Goal: Task Accomplishment & Management: Use online tool/utility

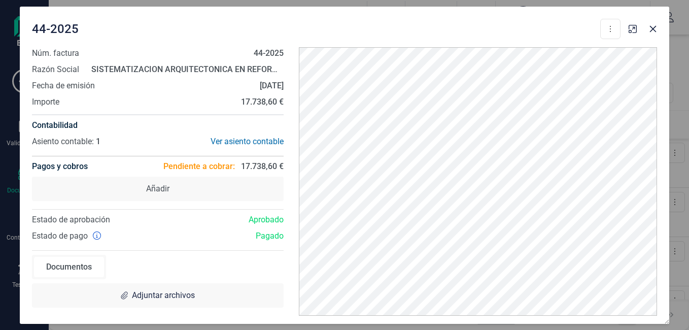
scroll to position [745, 0]
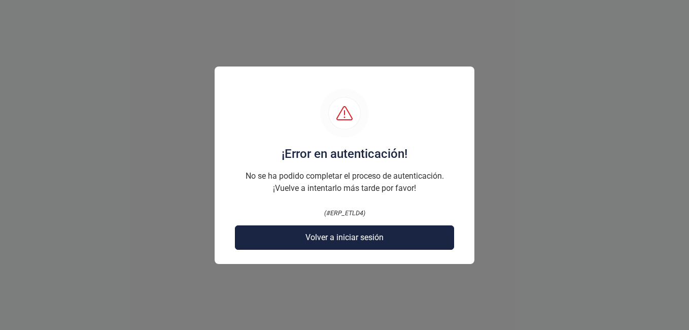
click at [342, 241] on span "Volver a iniciar sesión" at bounding box center [344, 237] width 78 height 12
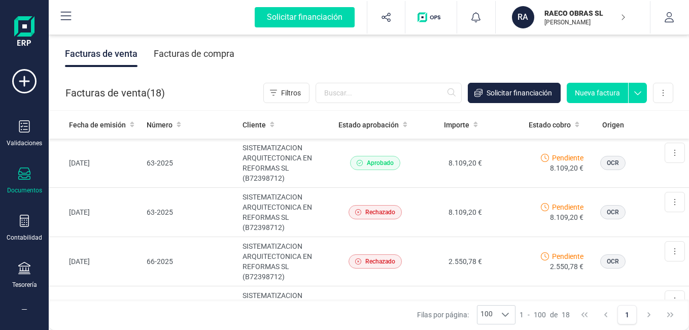
click at [590, 88] on button "Nueva factura" at bounding box center [596, 93] width 61 height 20
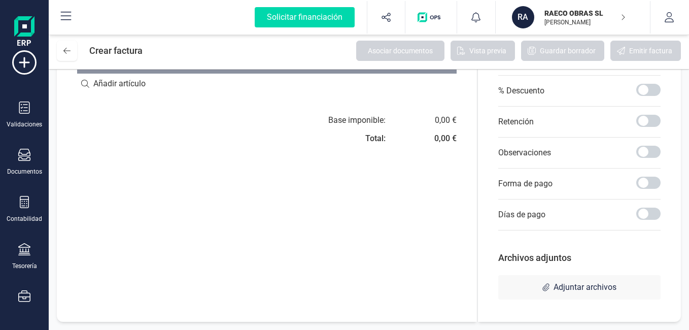
scroll to position [176, 0]
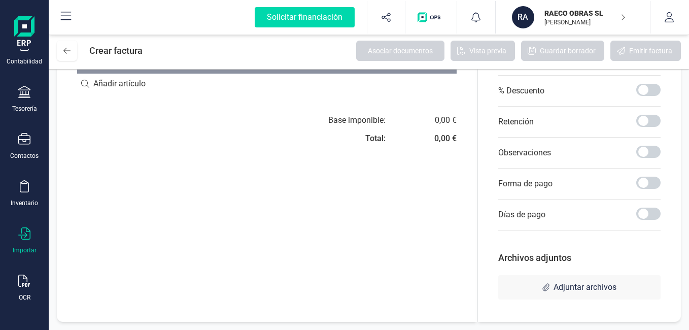
click at [25, 248] on div "Importar" at bounding box center [25, 250] width 24 height 8
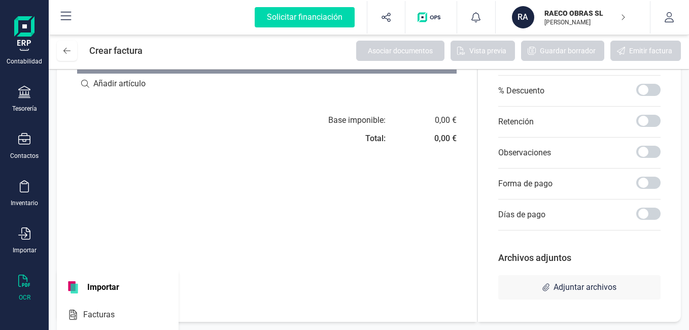
click at [27, 290] on div "OCR" at bounding box center [24, 287] width 41 height 27
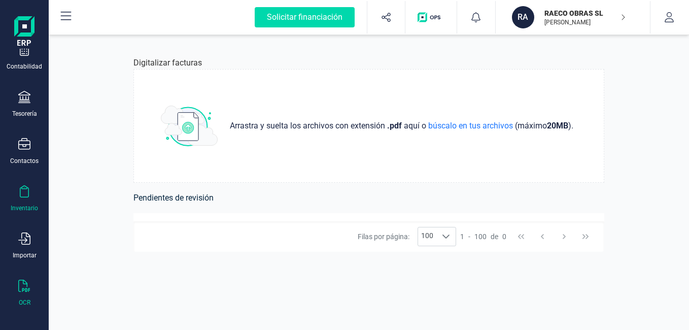
scroll to position [176, 0]
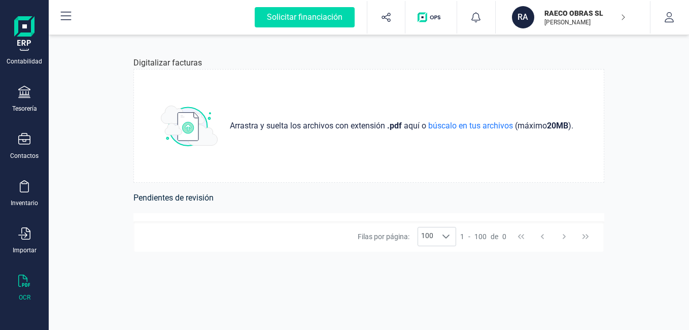
click at [22, 278] on icon at bounding box center [24, 280] width 12 height 12
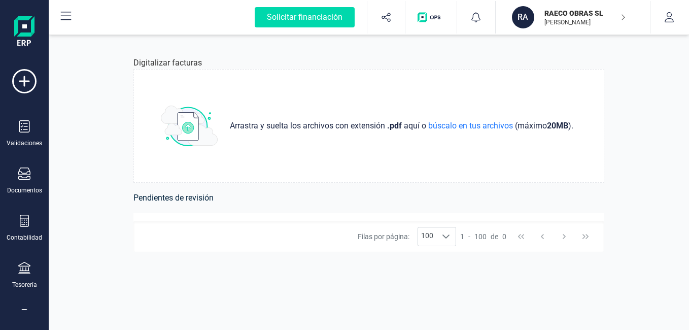
click at [27, 302] on div "Validaciones Documentos Documentos Presupuestos Pedidos Albaranes Facturas Fact…" at bounding box center [24, 277] width 41 height 416
click at [28, 305] on div "Validaciones Documentos Documentos Presupuestos Pedidos Albaranes Facturas Fact…" at bounding box center [24, 277] width 41 height 416
click at [27, 311] on div "Solicitar financiación Validaciones Documentos Documentos Presupuestos Pedidos …" at bounding box center [24, 163] width 41 height 326
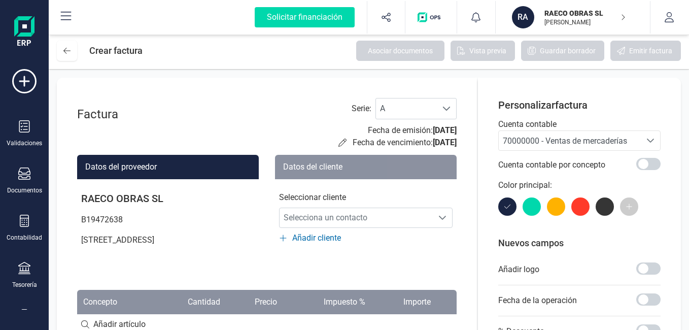
click at [420, 15] on img "button" at bounding box center [430, 17] width 27 height 10
